Goal: Transaction & Acquisition: Purchase product/service

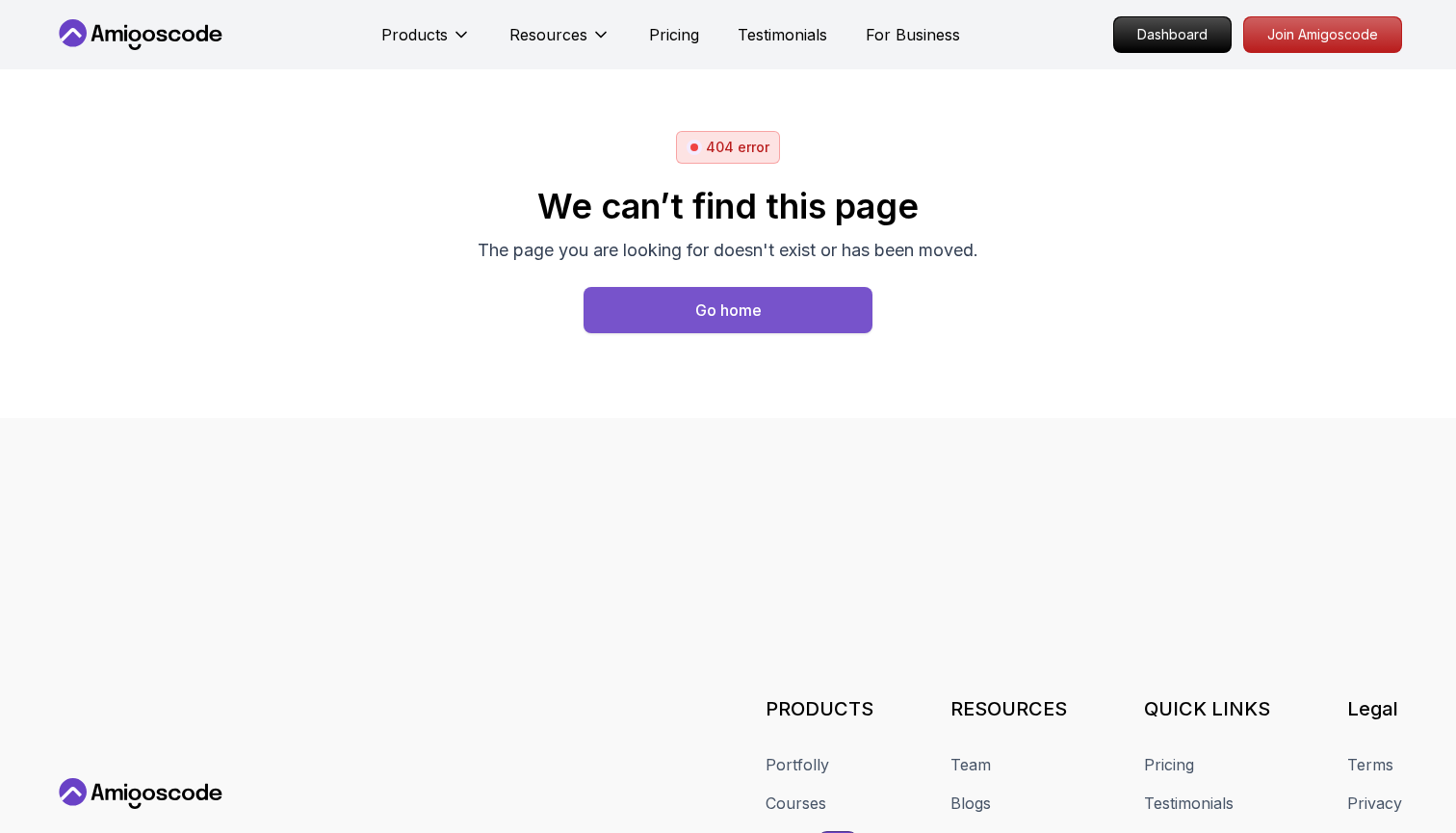
click at [709, 305] on div "Go home" at bounding box center [728, 310] width 66 height 23
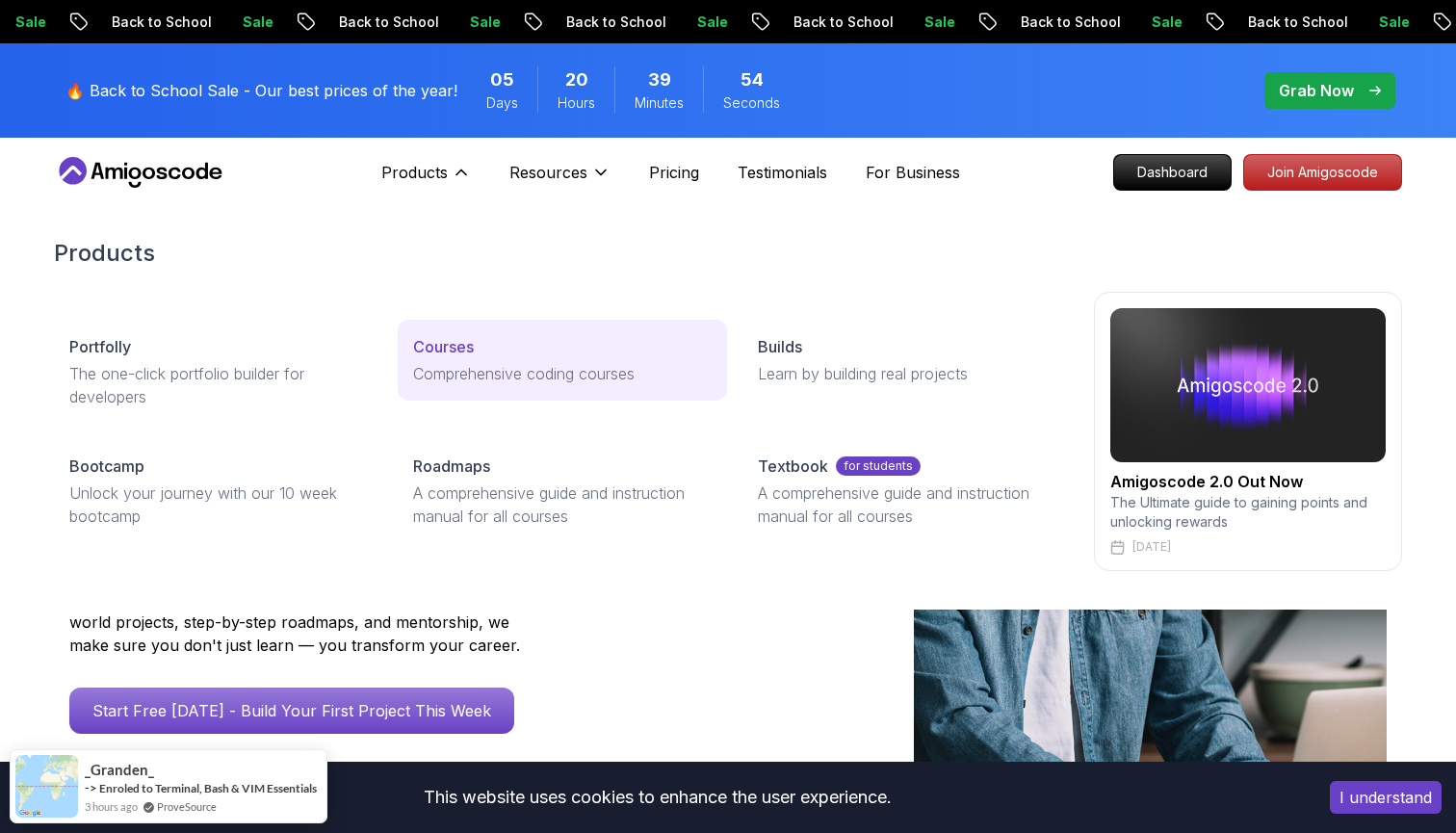
click at [448, 335] on p "Courses" at bounding box center [442, 346] width 60 height 23
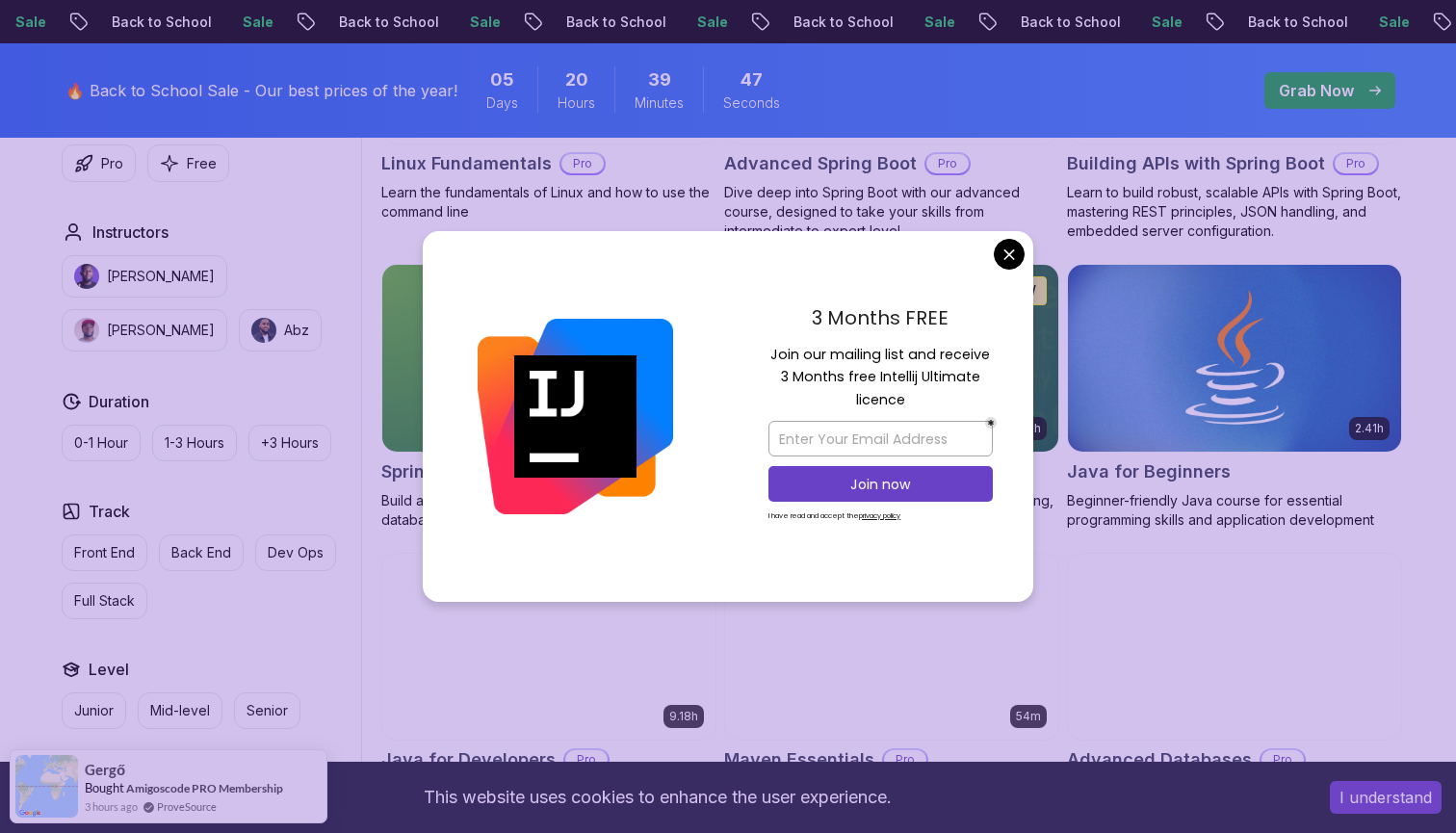
scroll to position [792, 0]
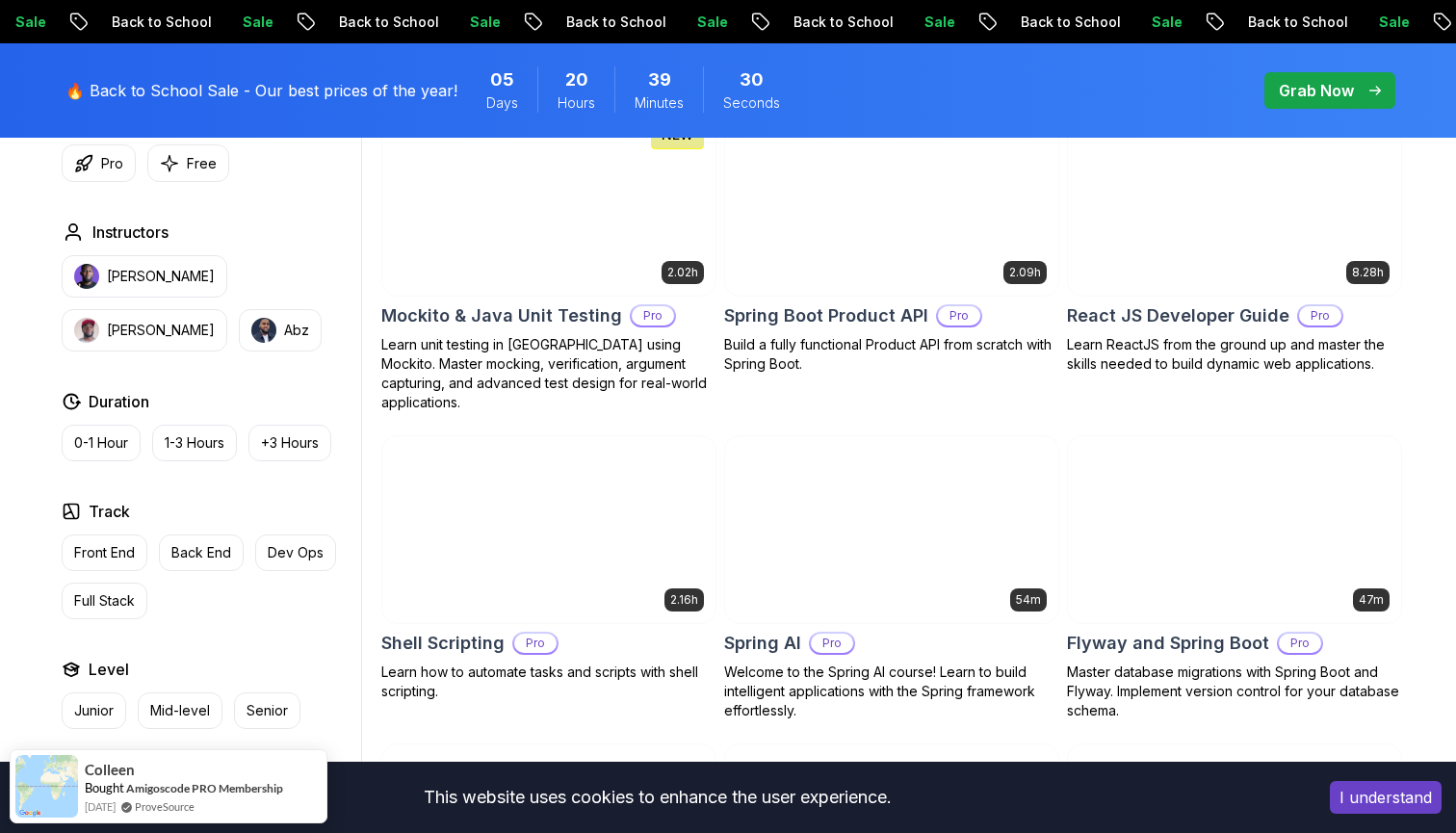
scroll to position [4303, 0]
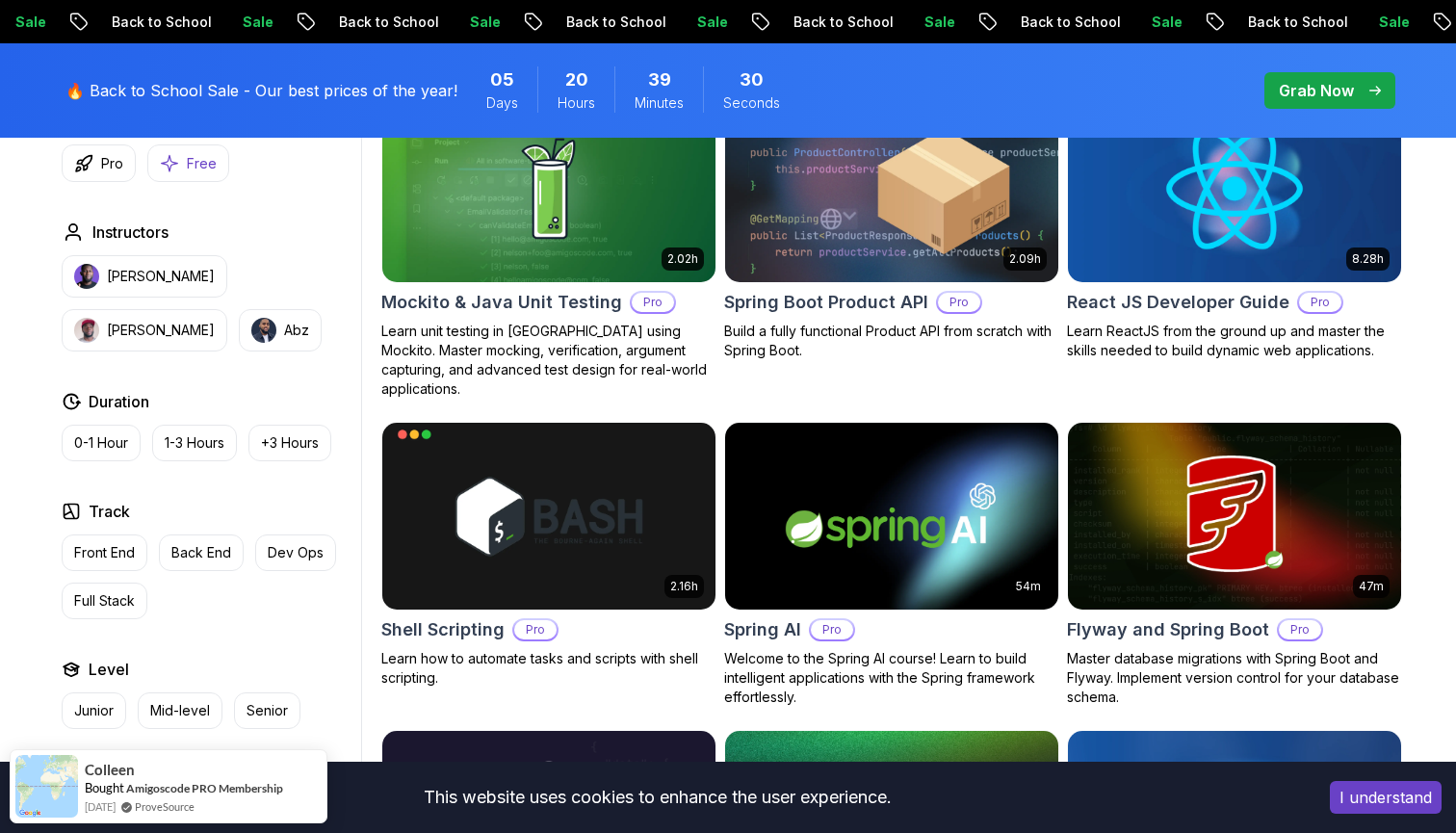
click at [193, 162] on p "Free" at bounding box center [202, 163] width 30 height 19
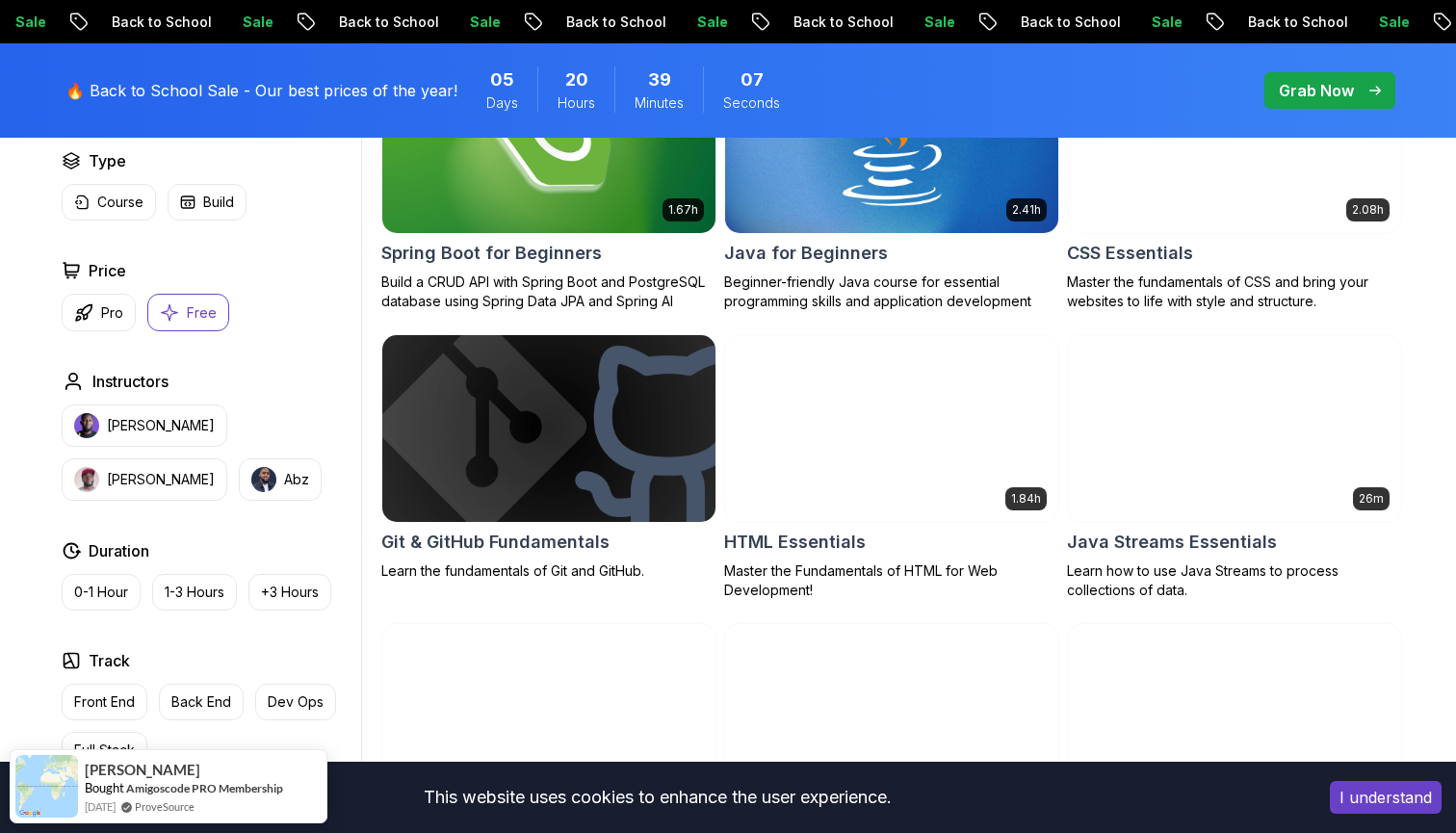
scroll to position [693, 0]
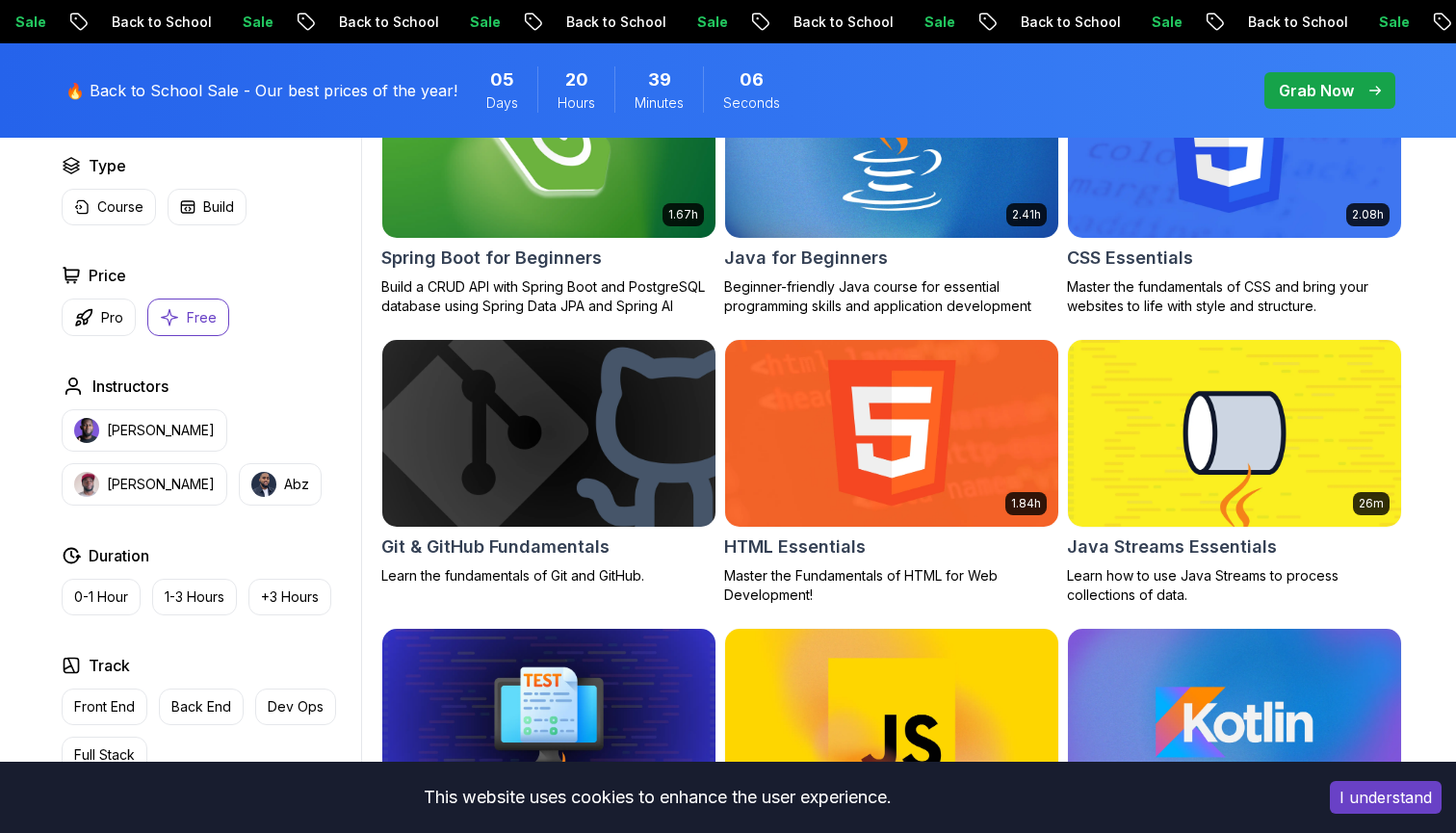
click at [553, 551] on h2 "Git & GitHub Fundamentals" at bounding box center [495, 546] width 229 height 27
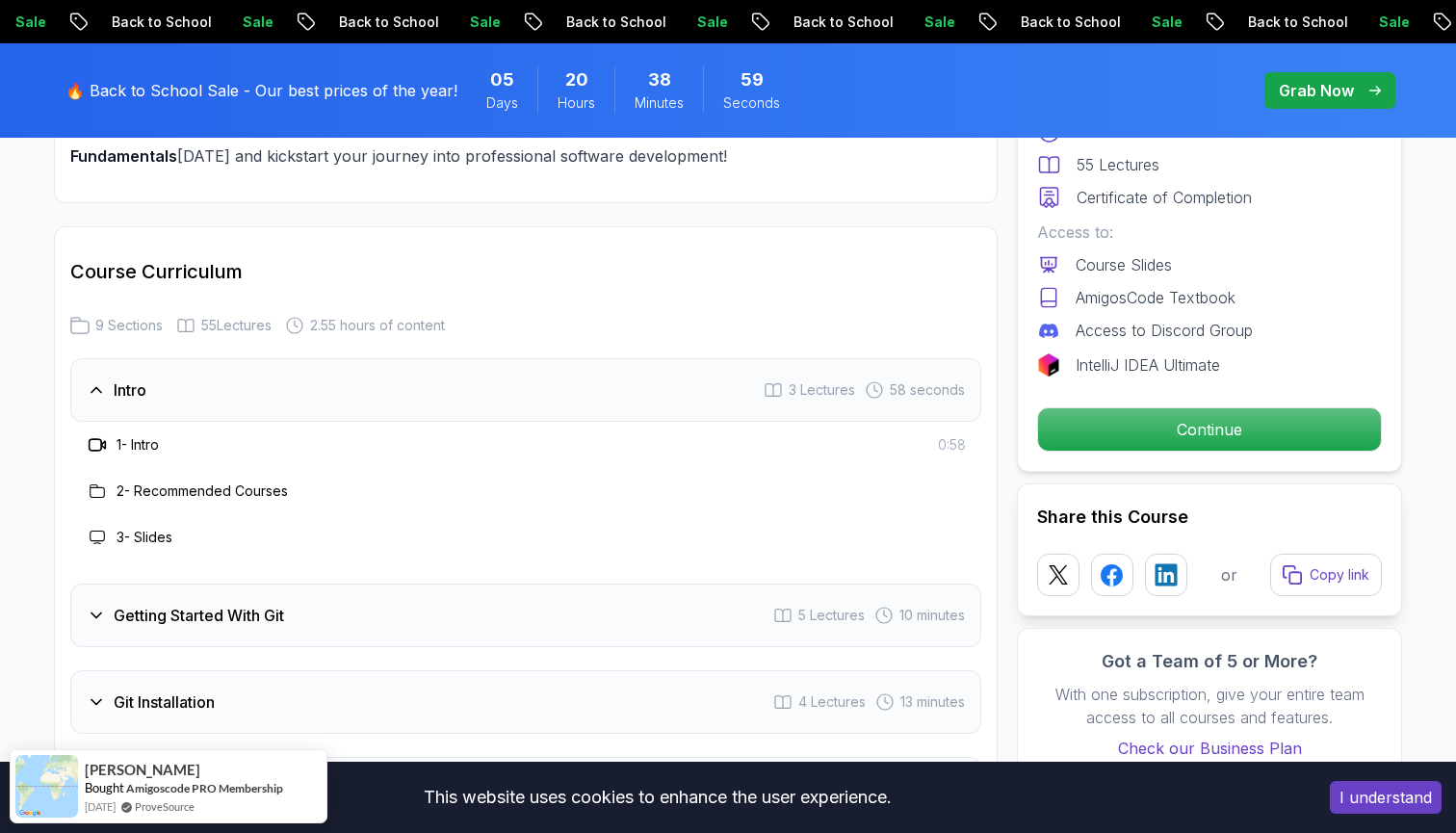
scroll to position [2360, 0]
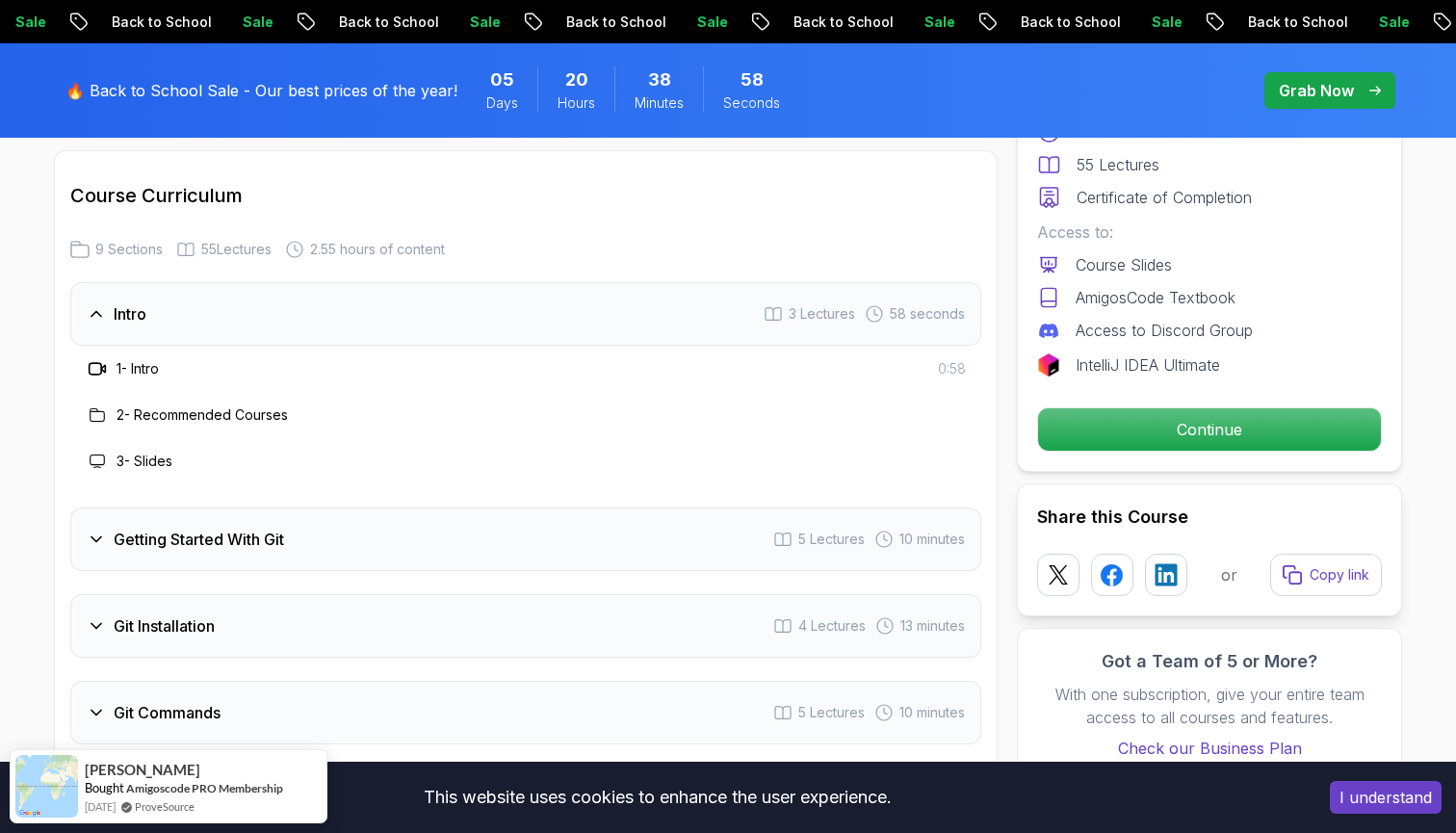
click at [393, 551] on div "Getting Started With Git 5 Lectures 10 minutes" at bounding box center [526, 539] width 911 height 63
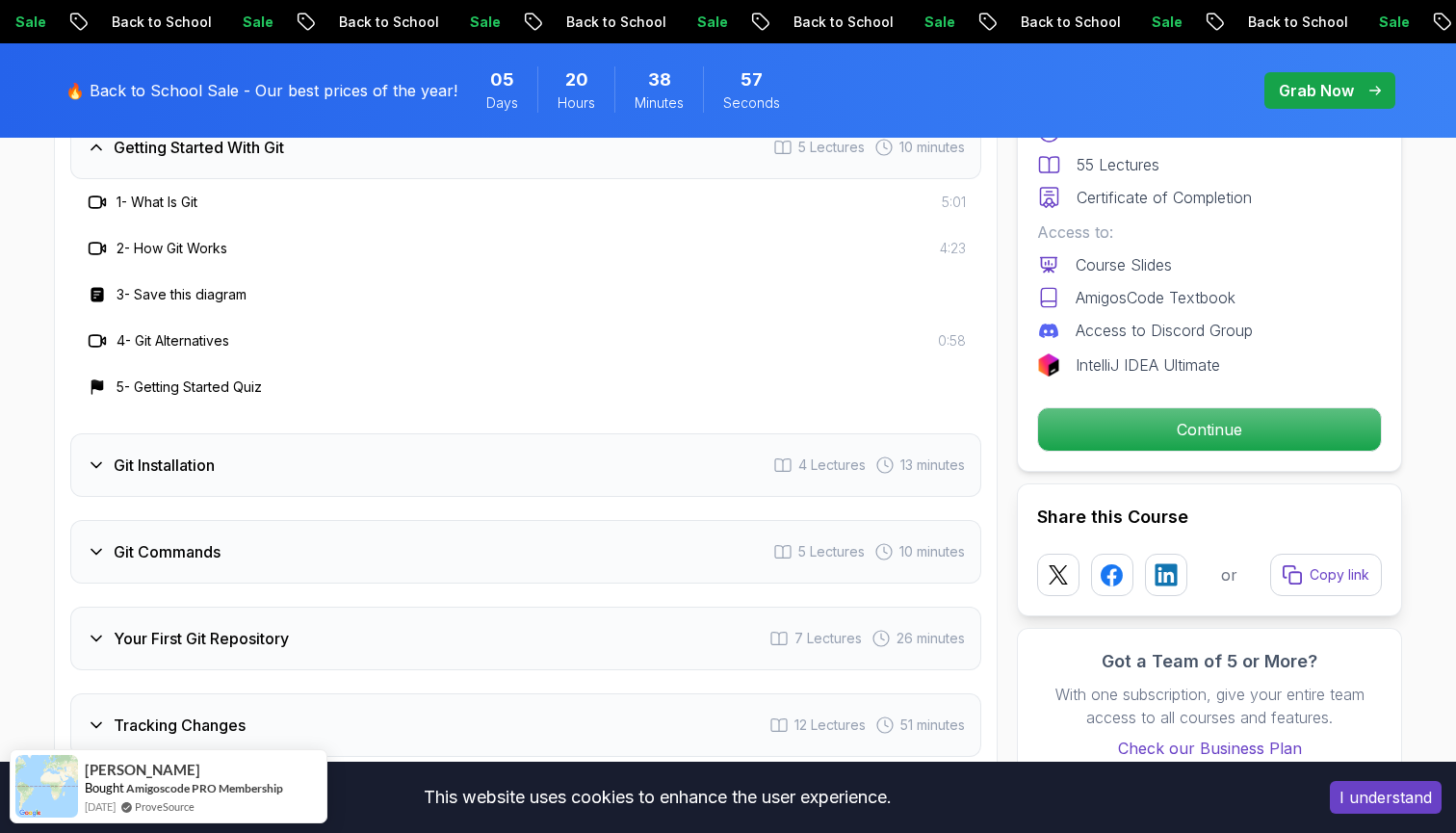
click at [391, 454] on div "Git Installation 4 Lectures 13 minutes" at bounding box center [526, 465] width 911 height 63
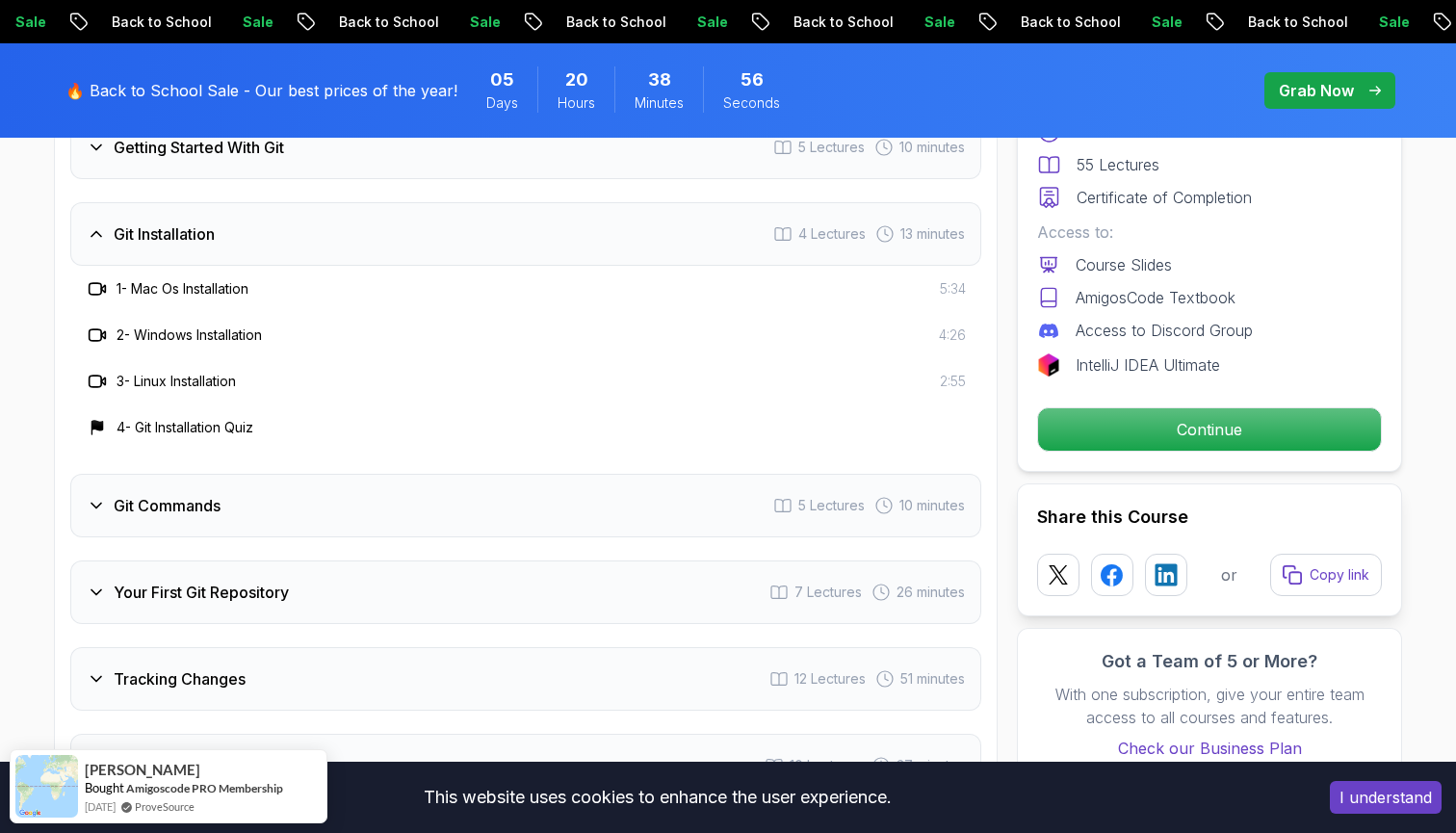
scroll to position [2714, 0]
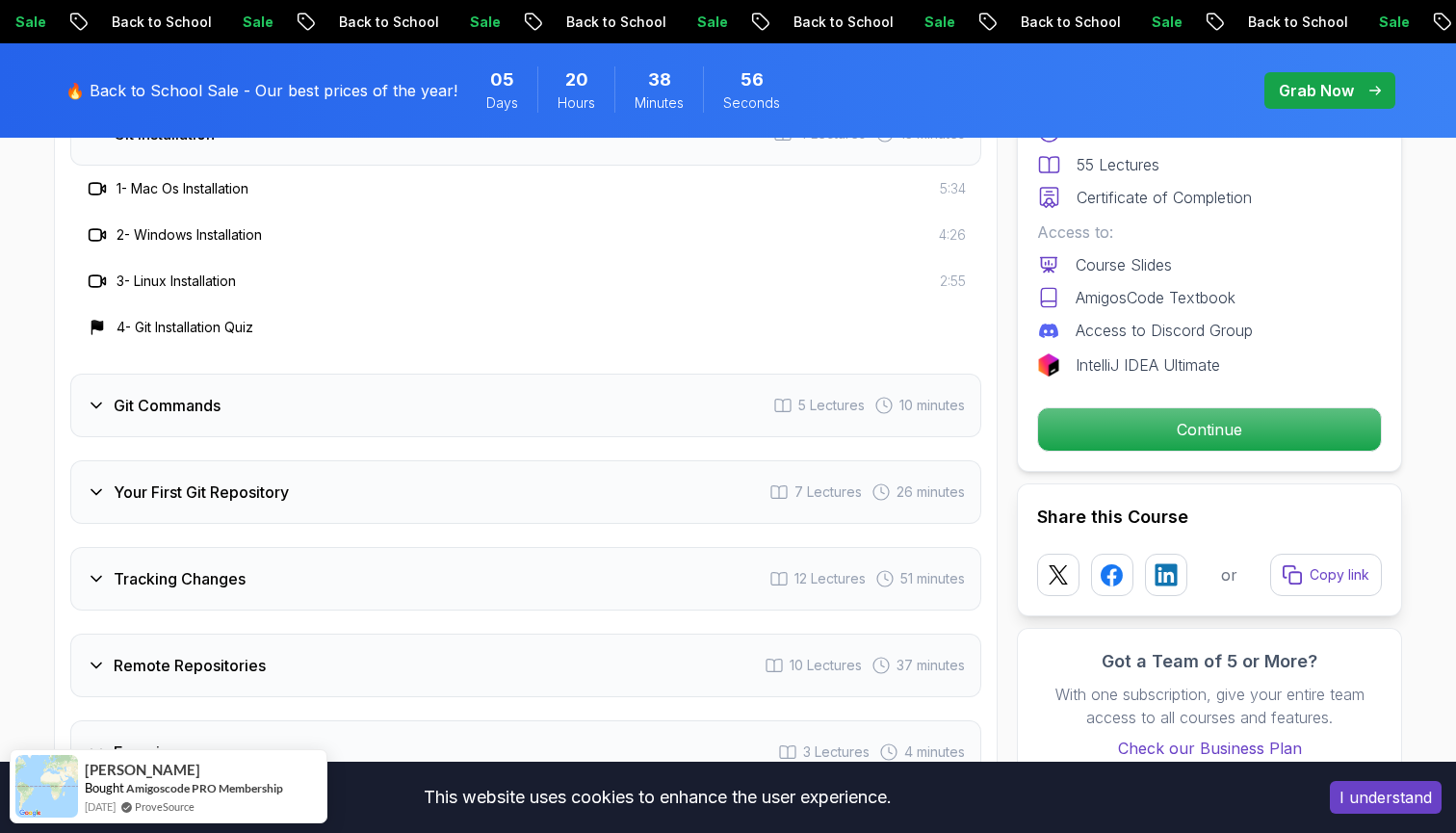
click at [389, 396] on div "Git Commands 5 Lectures 10 minutes" at bounding box center [526, 405] width 911 height 63
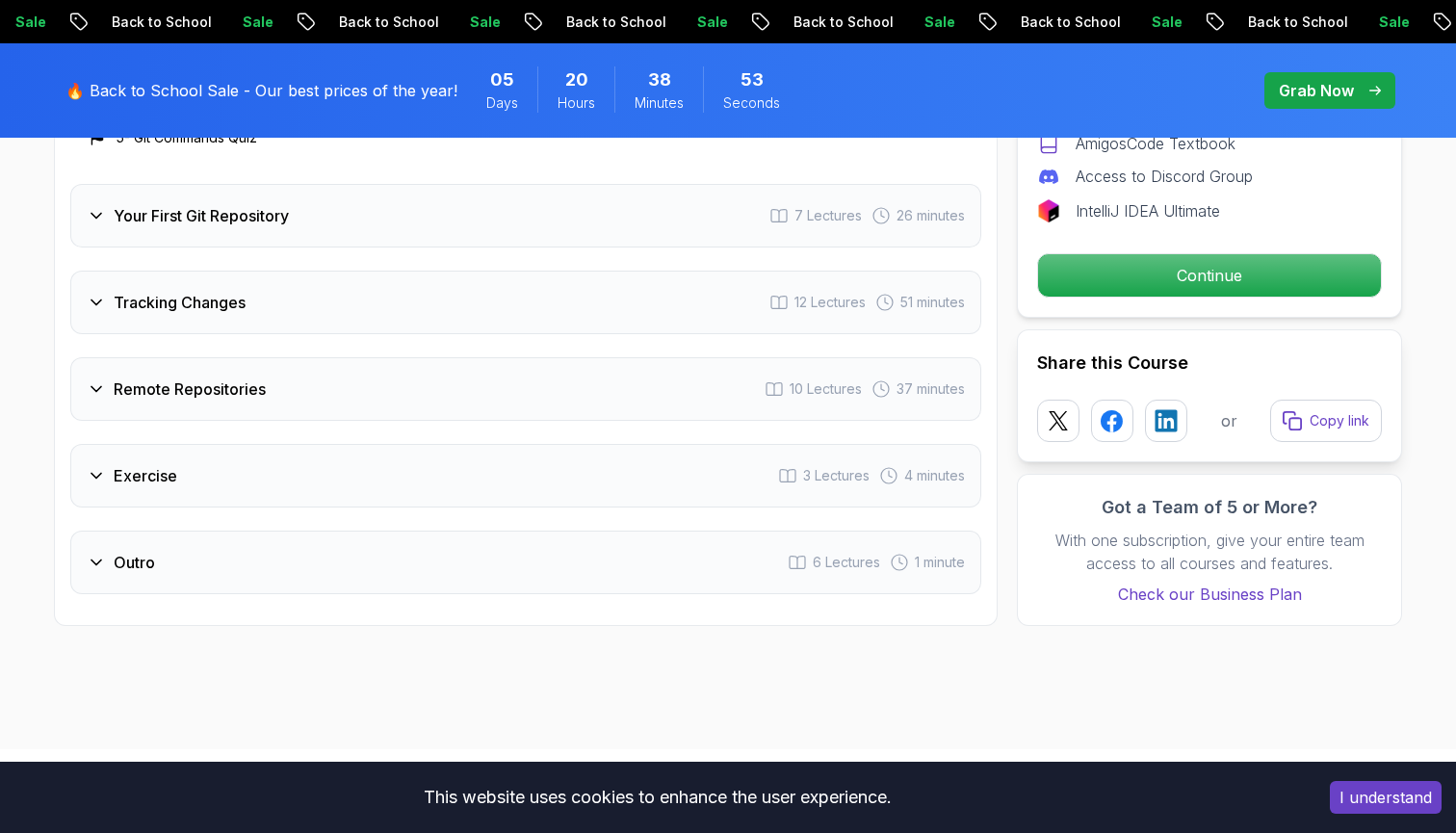
scroll to position [3039, 0]
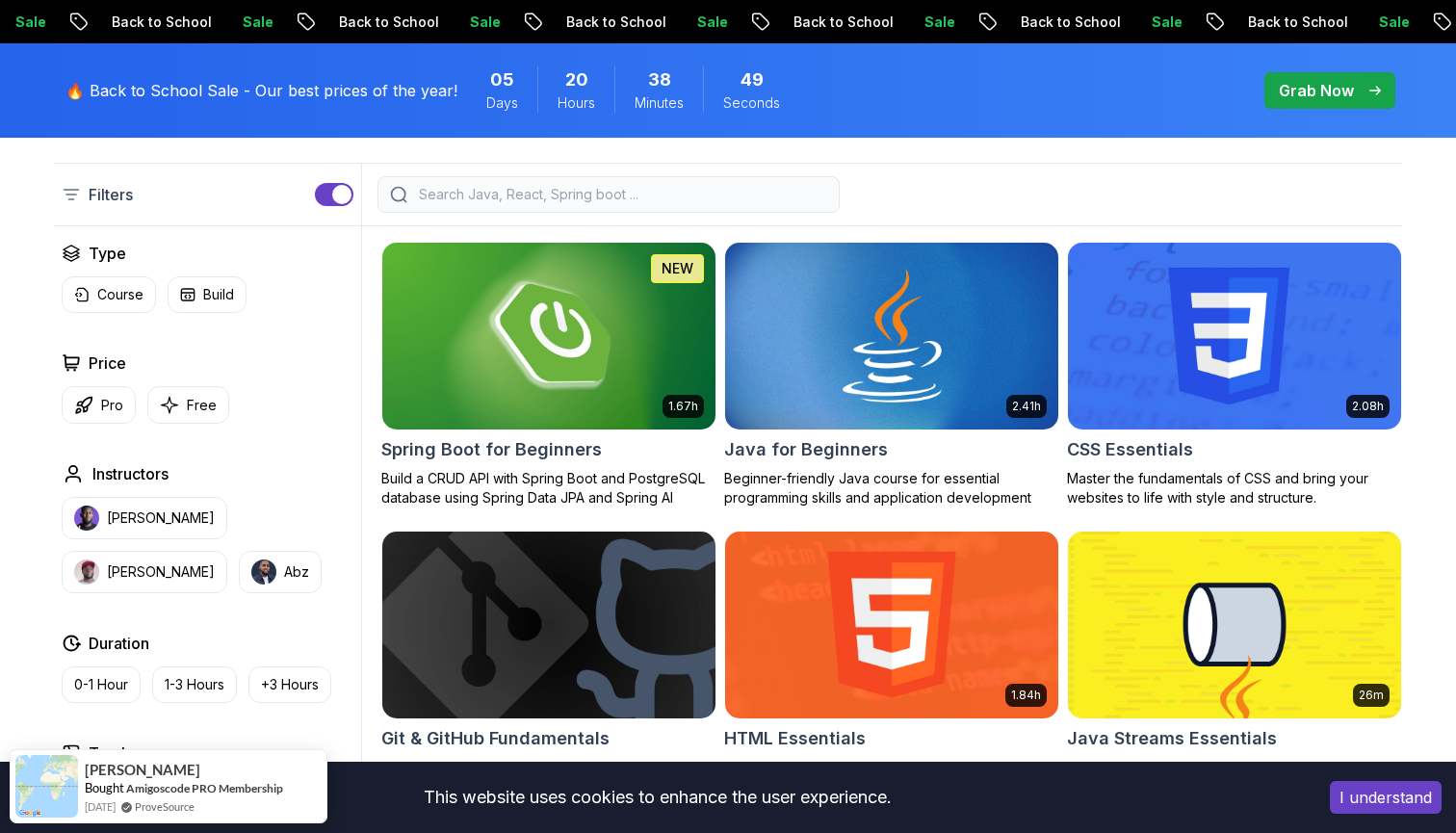
scroll to position [480, 0]
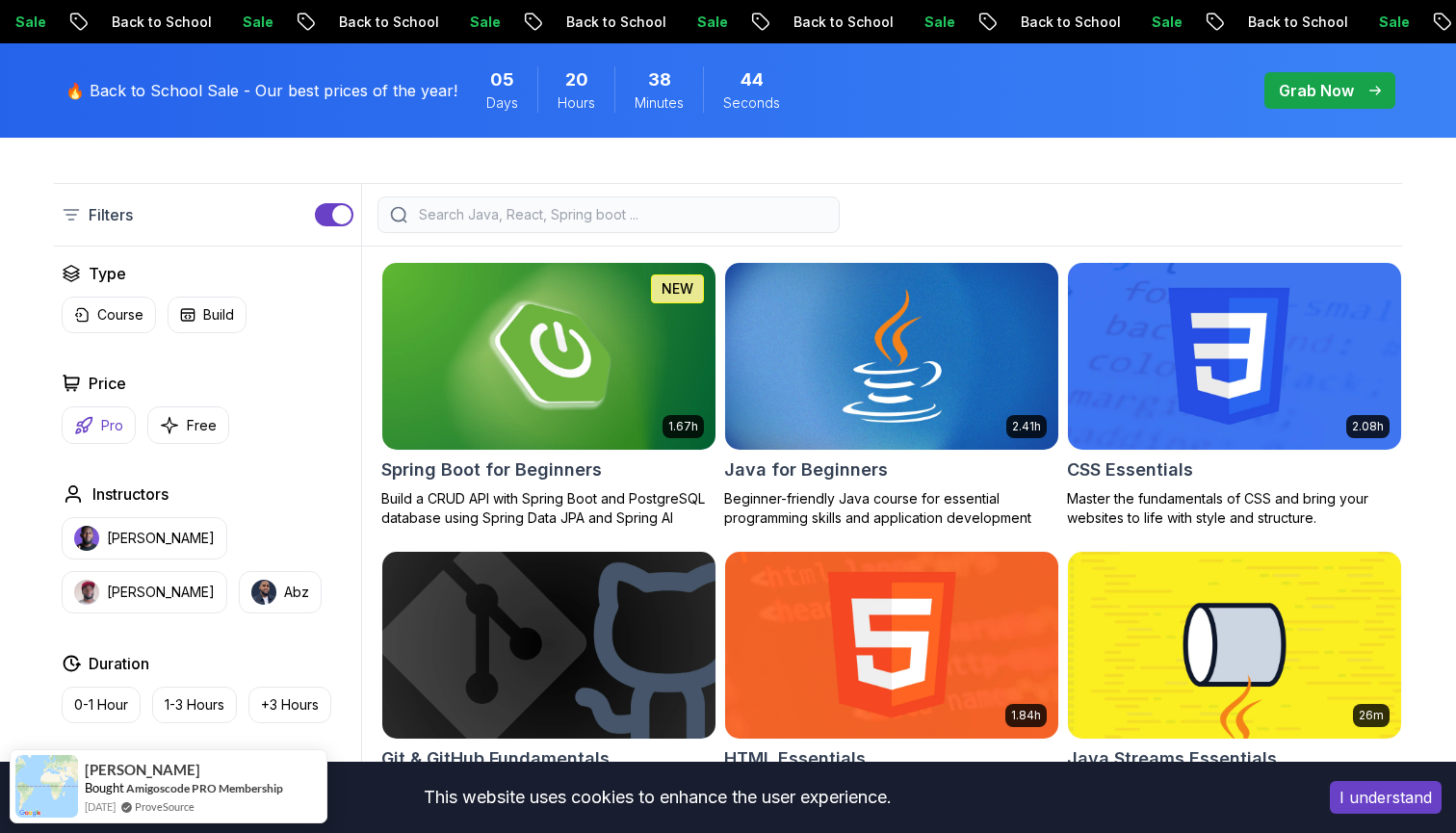
click at [103, 429] on p "Pro" at bounding box center [112, 424] width 22 height 19
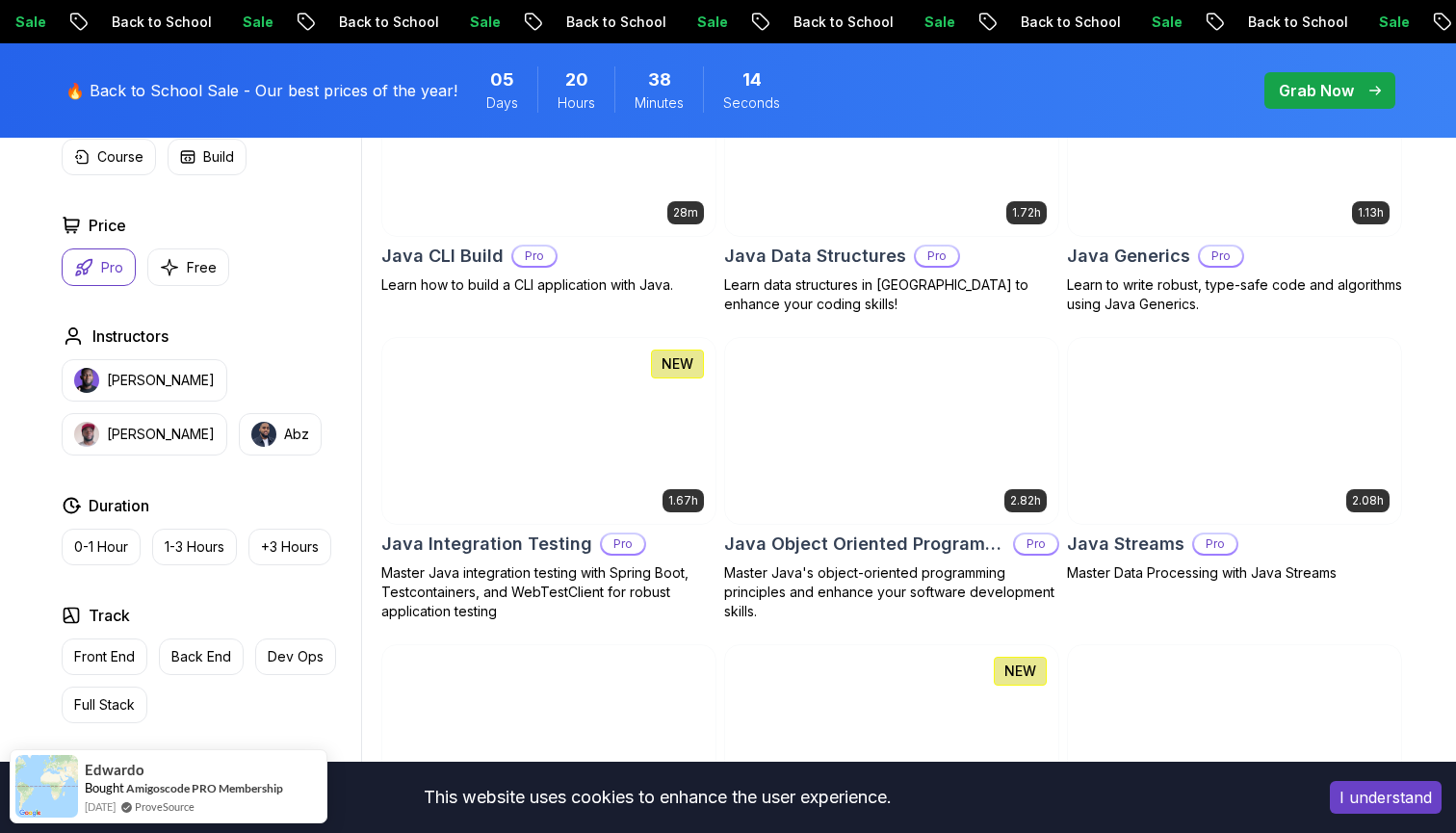
scroll to position [2304, 0]
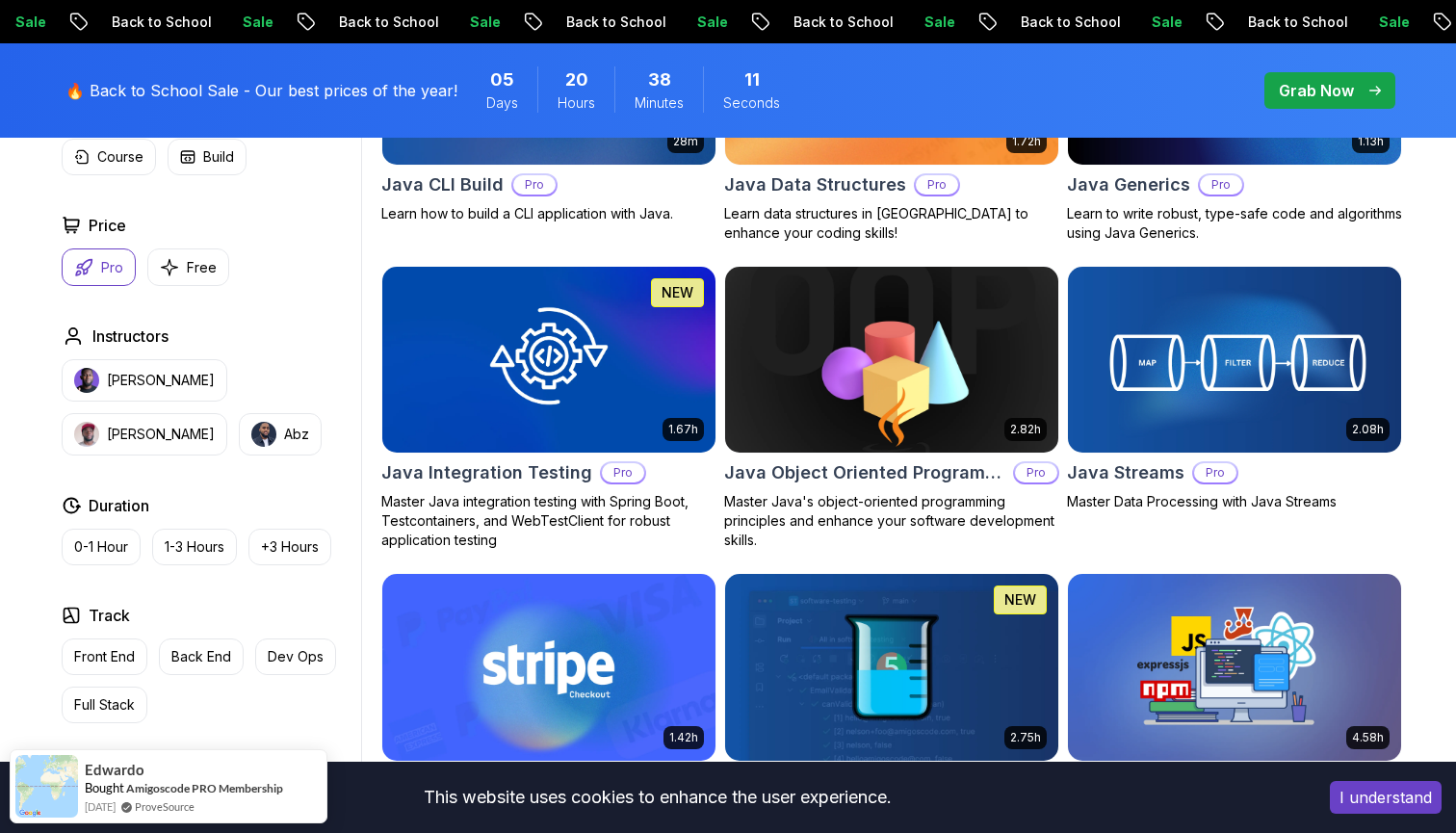
click at [902, 471] on h2 "Java Object Oriented Programming" at bounding box center [865, 472] width 281 height 27
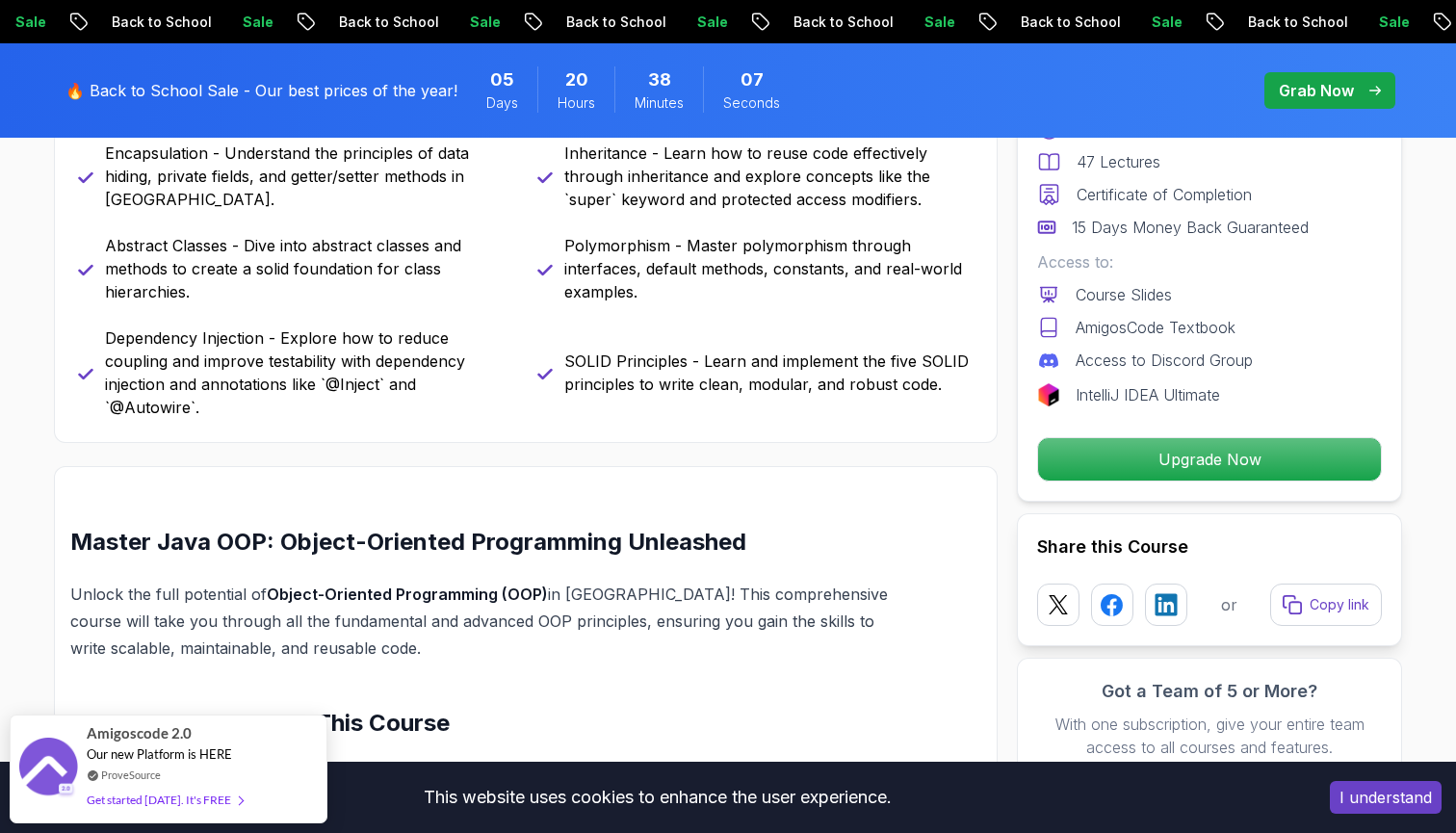
scroll to position [1064, 0]
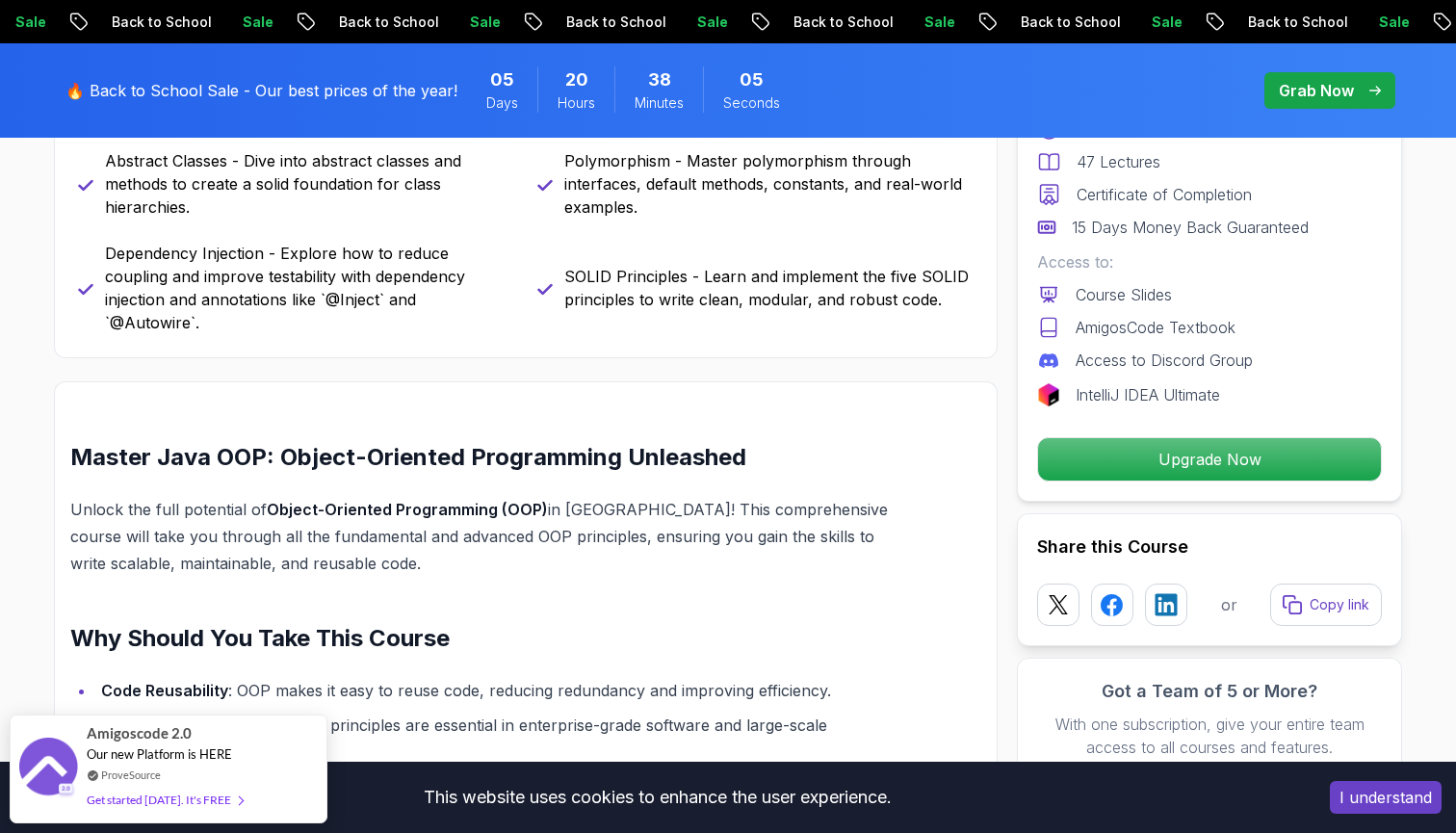
click at [1322, 93] on p "Grab Now" at bounding box center [1316, 90] width 75 height 23
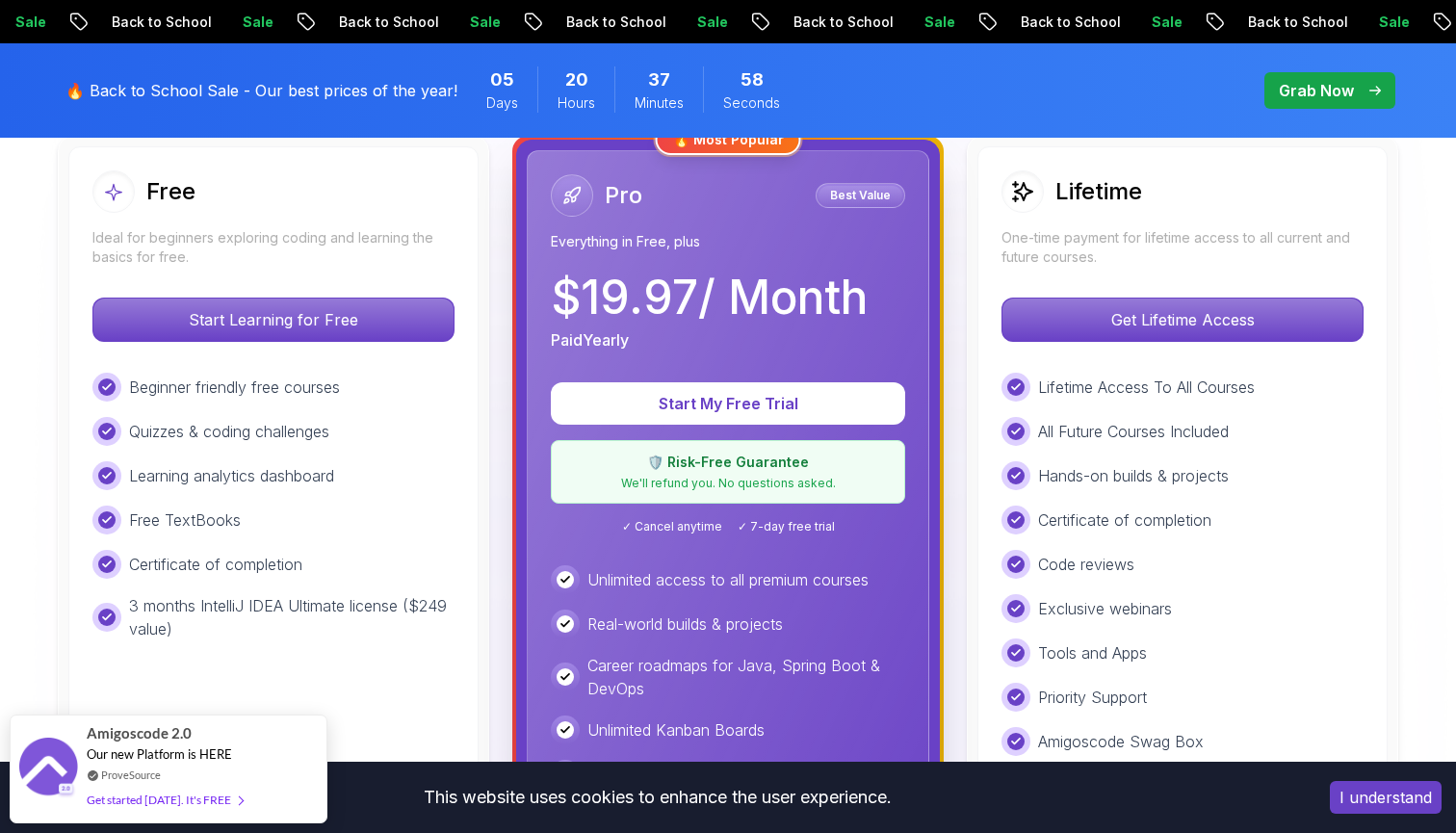
scroll to position [537, 0]
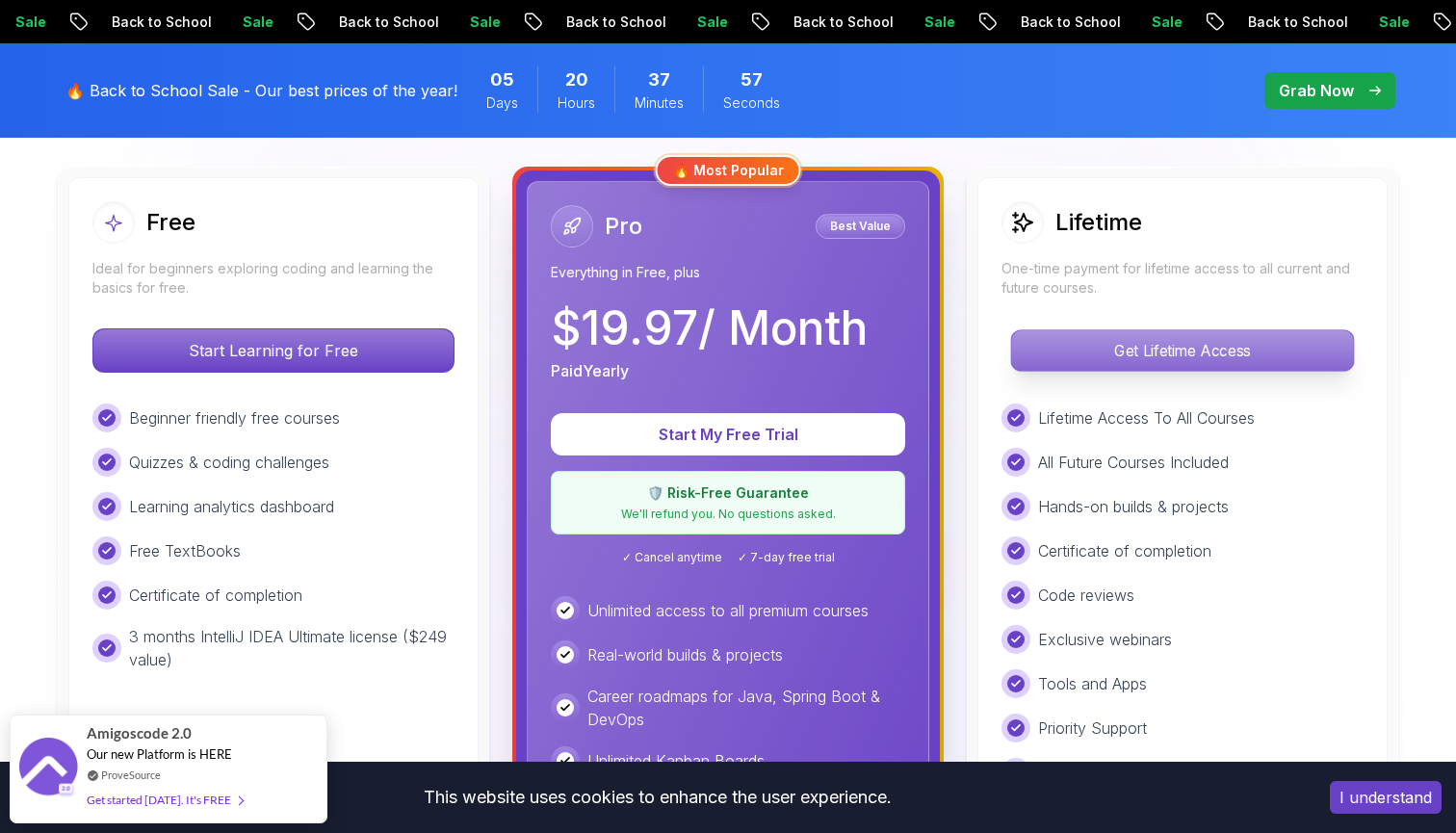
click at [1204, 356] on p "Get Lifetime Access" at bounding box center [1182, 350] width 341 height 41
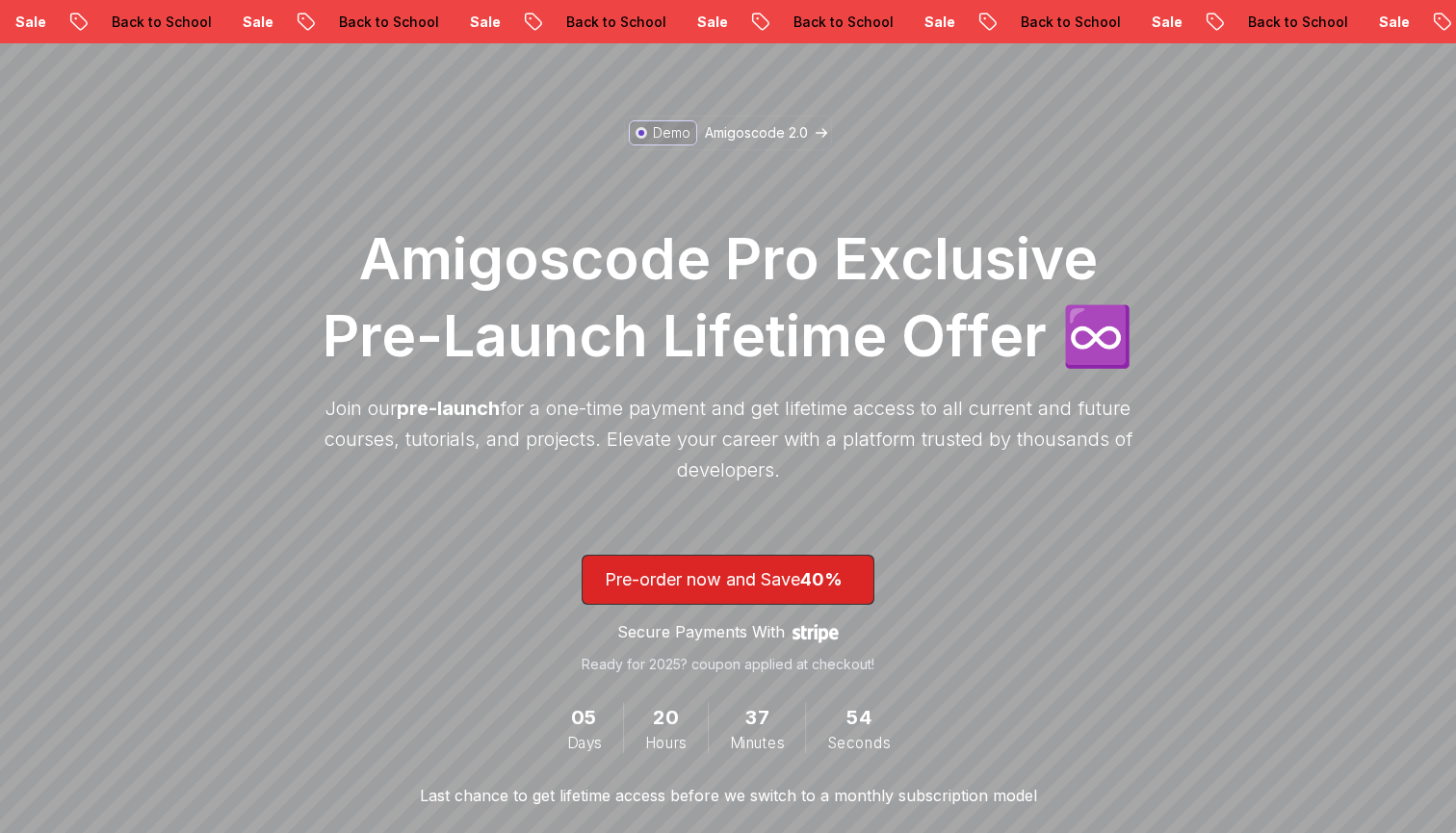
scroll to position [143, 0]
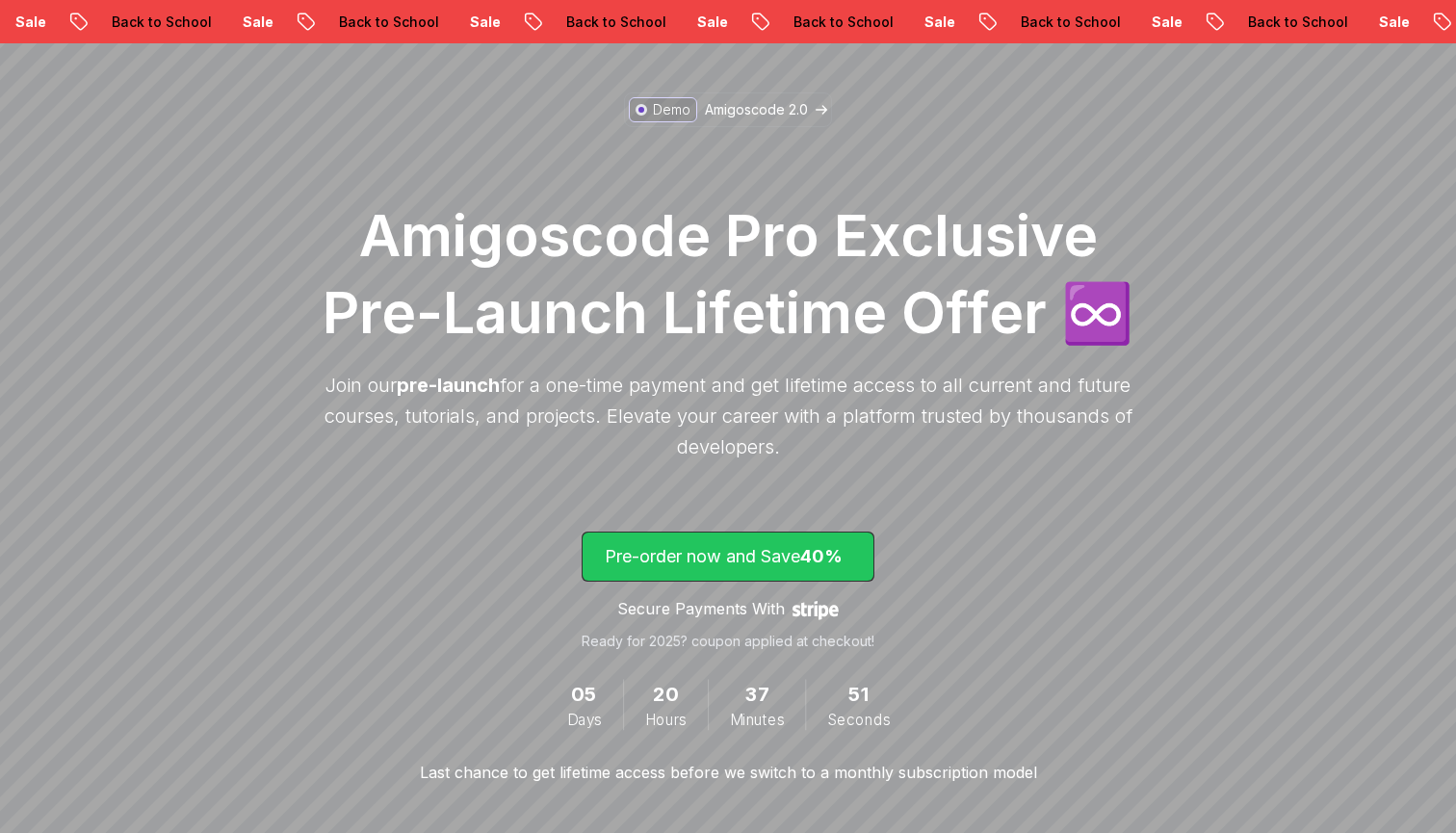
click at [799, 553] on p "Pre-order now and Save 40%" at bounding box center [728, 556] width 246 height 27
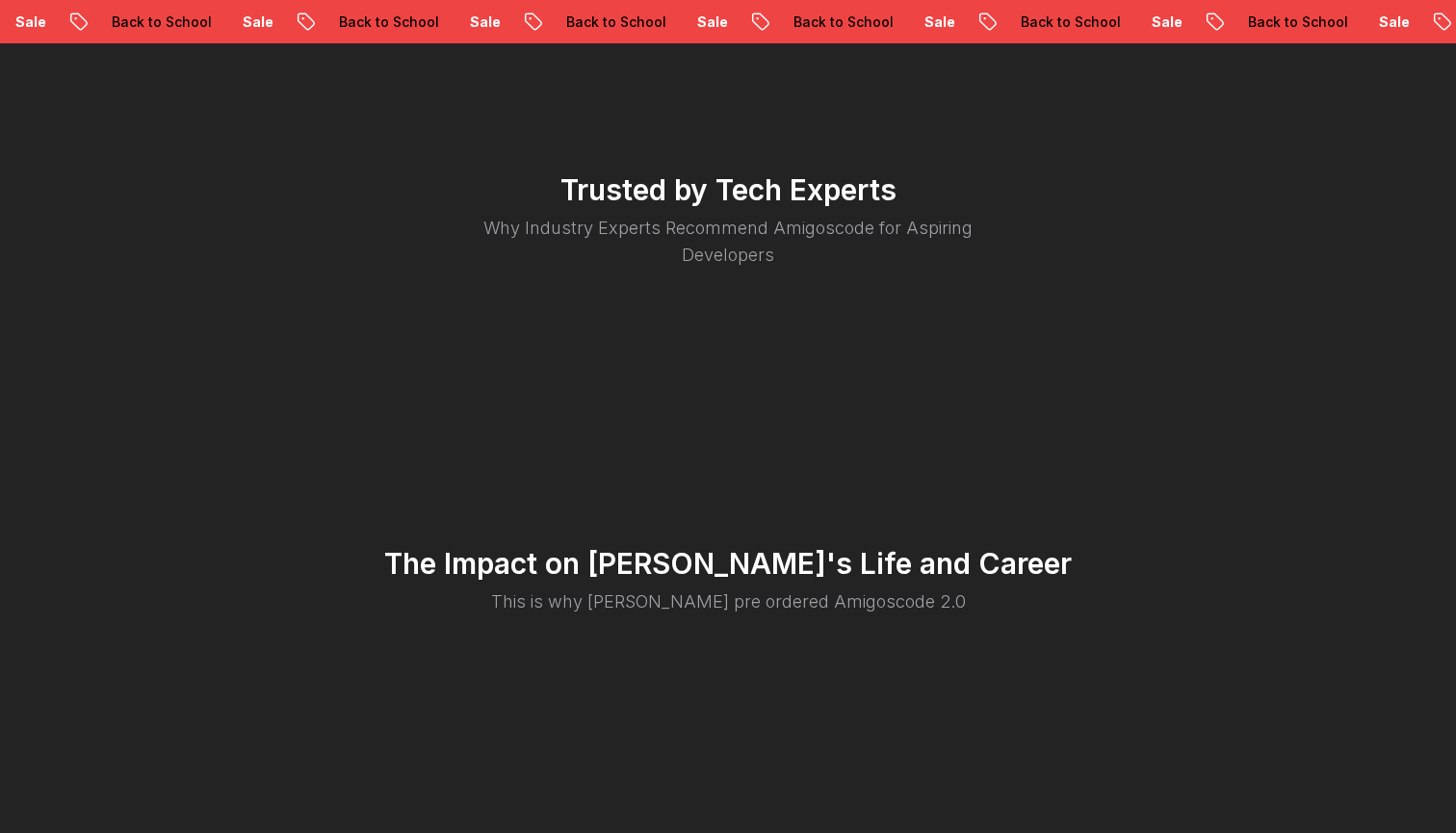
scroll to position [3649, 0]
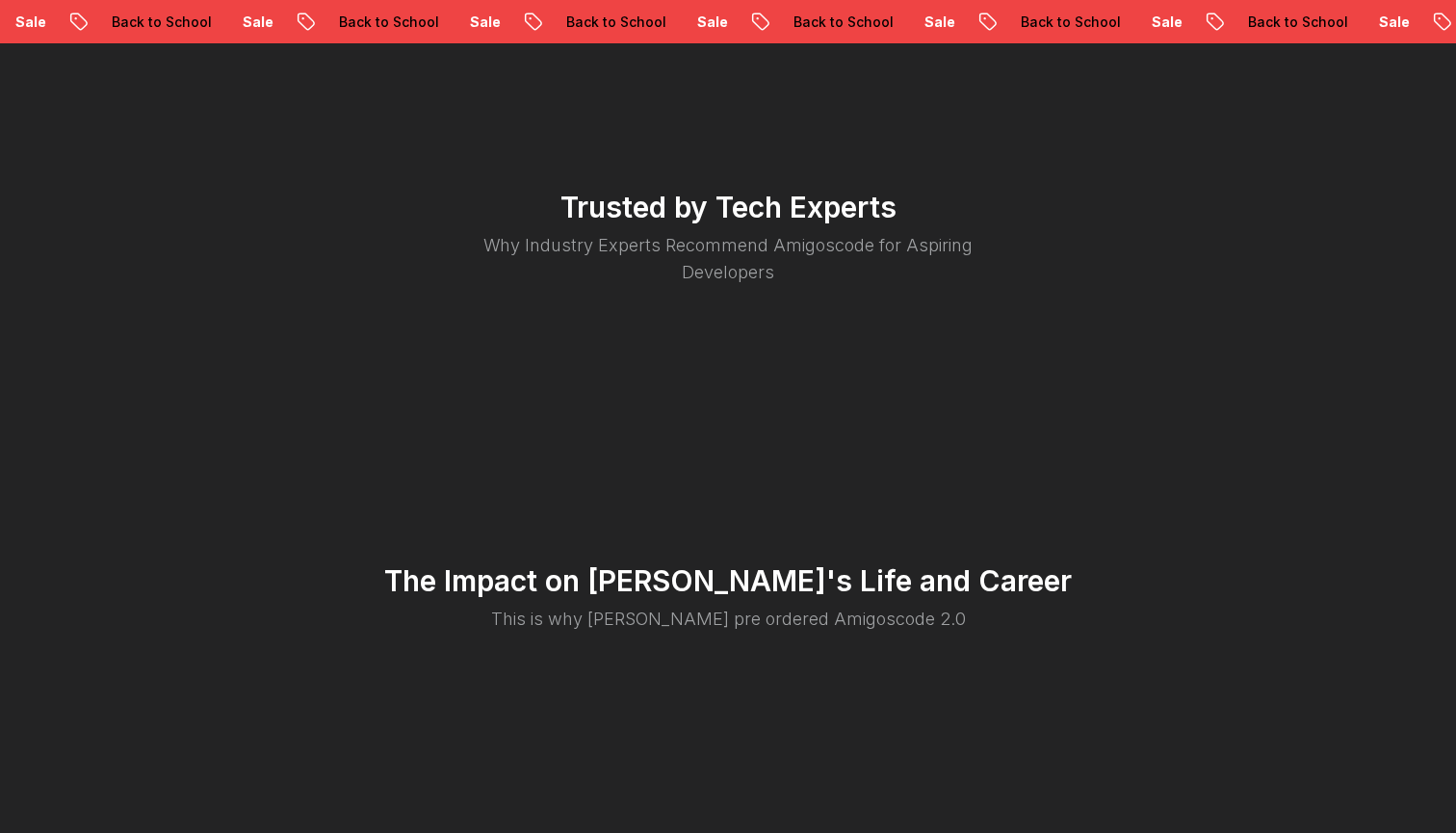
scroll to position [143, 0]
